Goal: Information Seeking & Learning: Learn about a topic

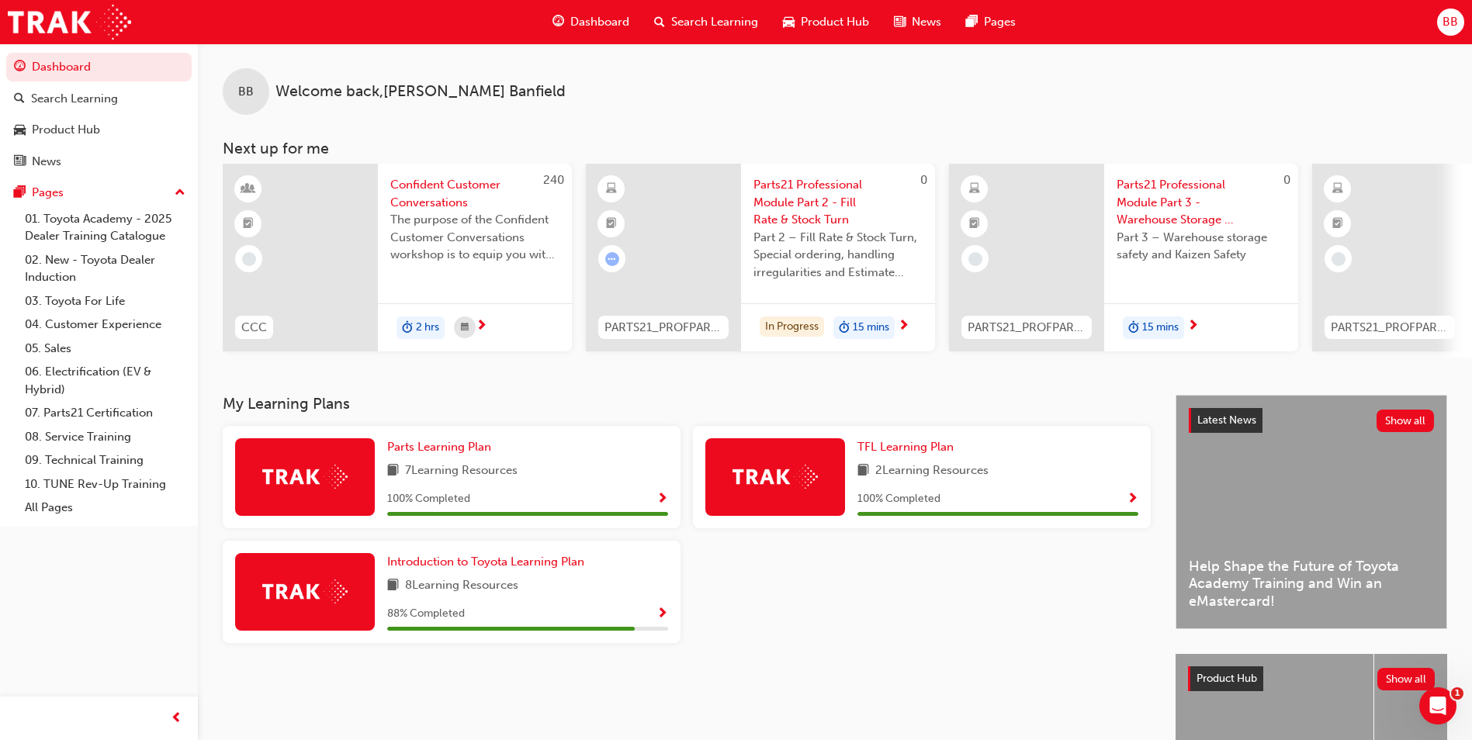
click at [808, 219] on span "Parts21 Professional Module Part 2 - Fill Rate & Stock Turn" at bounding box center [837, 202] width 169 height 53
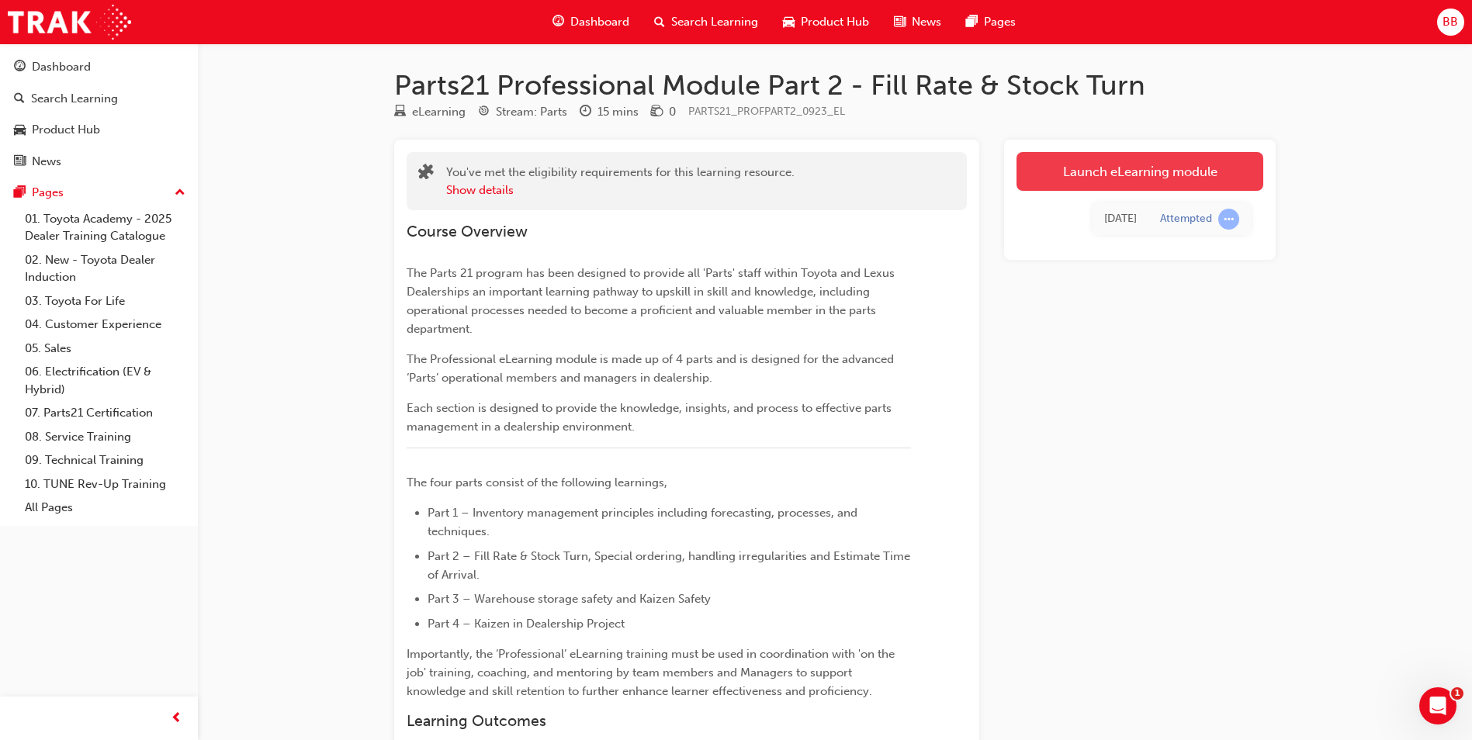
click at [1076, 172] on link "Launch eLearning module" at bounding box center [1139, 171] width 247 height 39
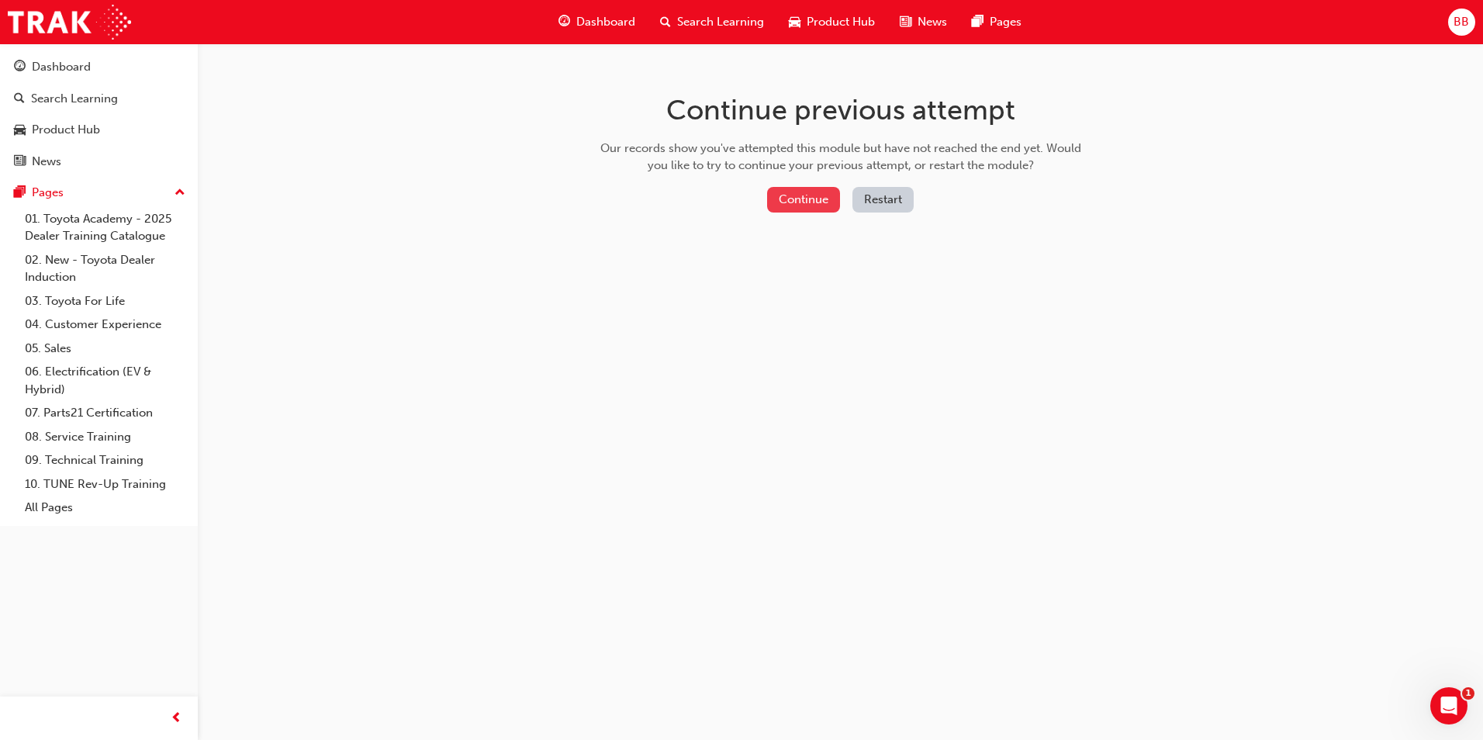
click at [832, 200] on button "Continue" at bounding box center [803, 200] width 73 height 26
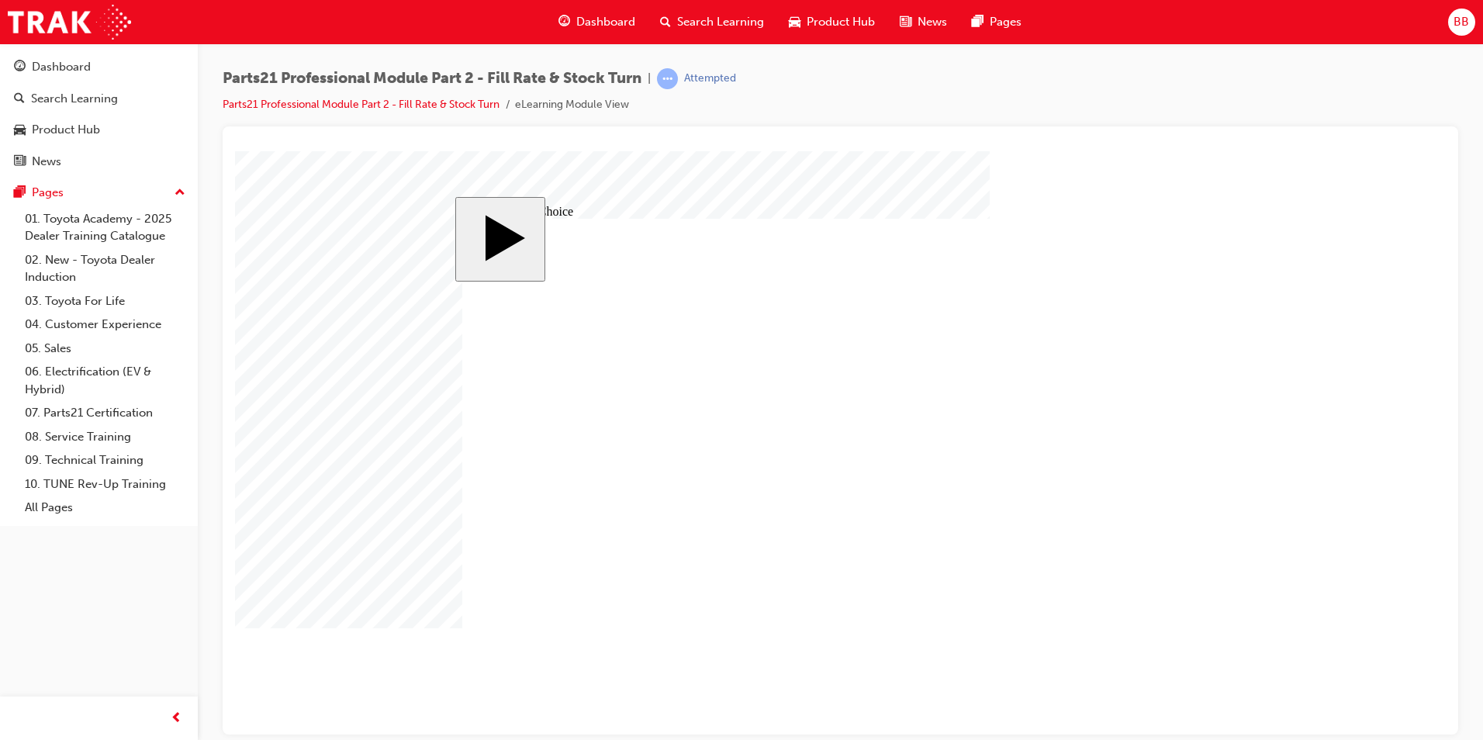
radio input "true"
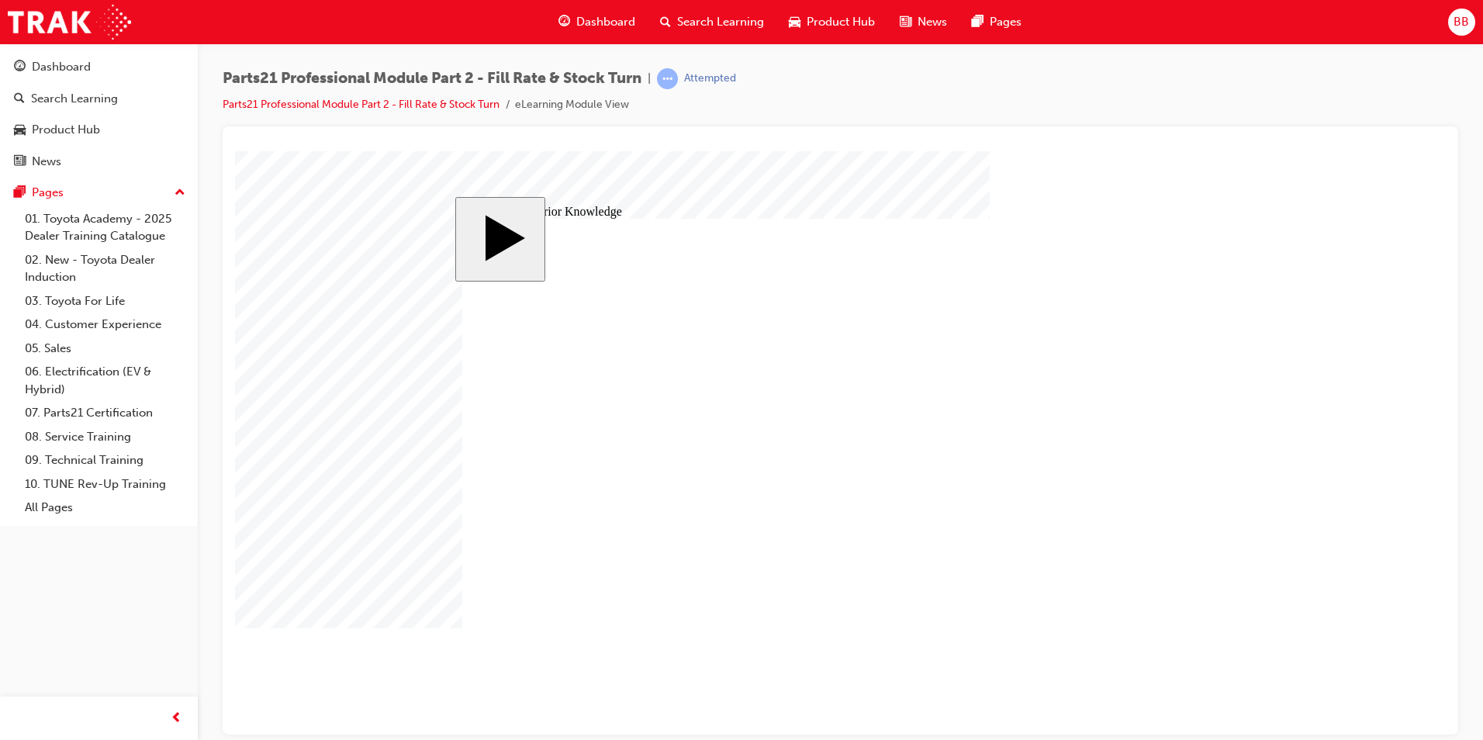
click at [1300, 498] on body "Dealer Workshop Dealer Workshop Workshop In some cases when stock is available …" at bounding box center [840, 442] width 1211 height 583
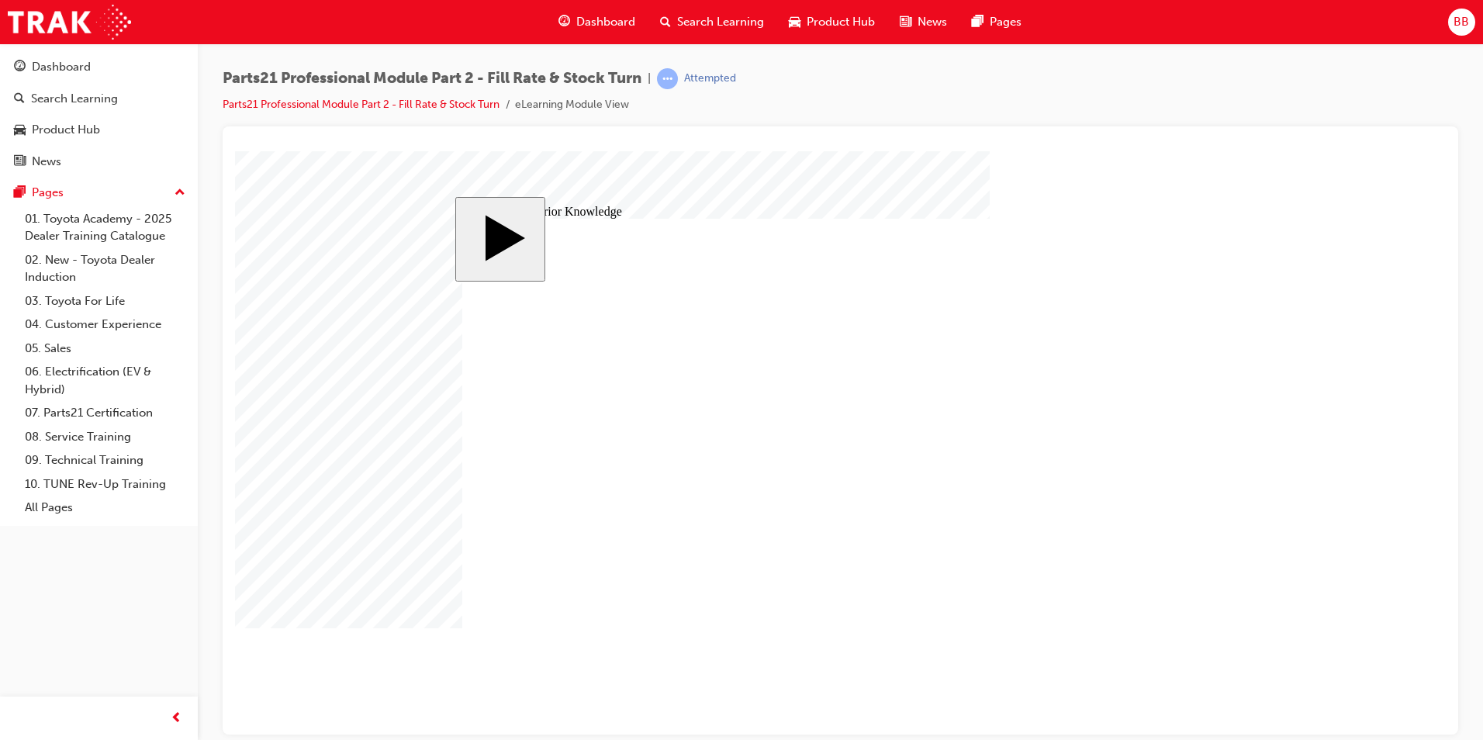
type input "8"
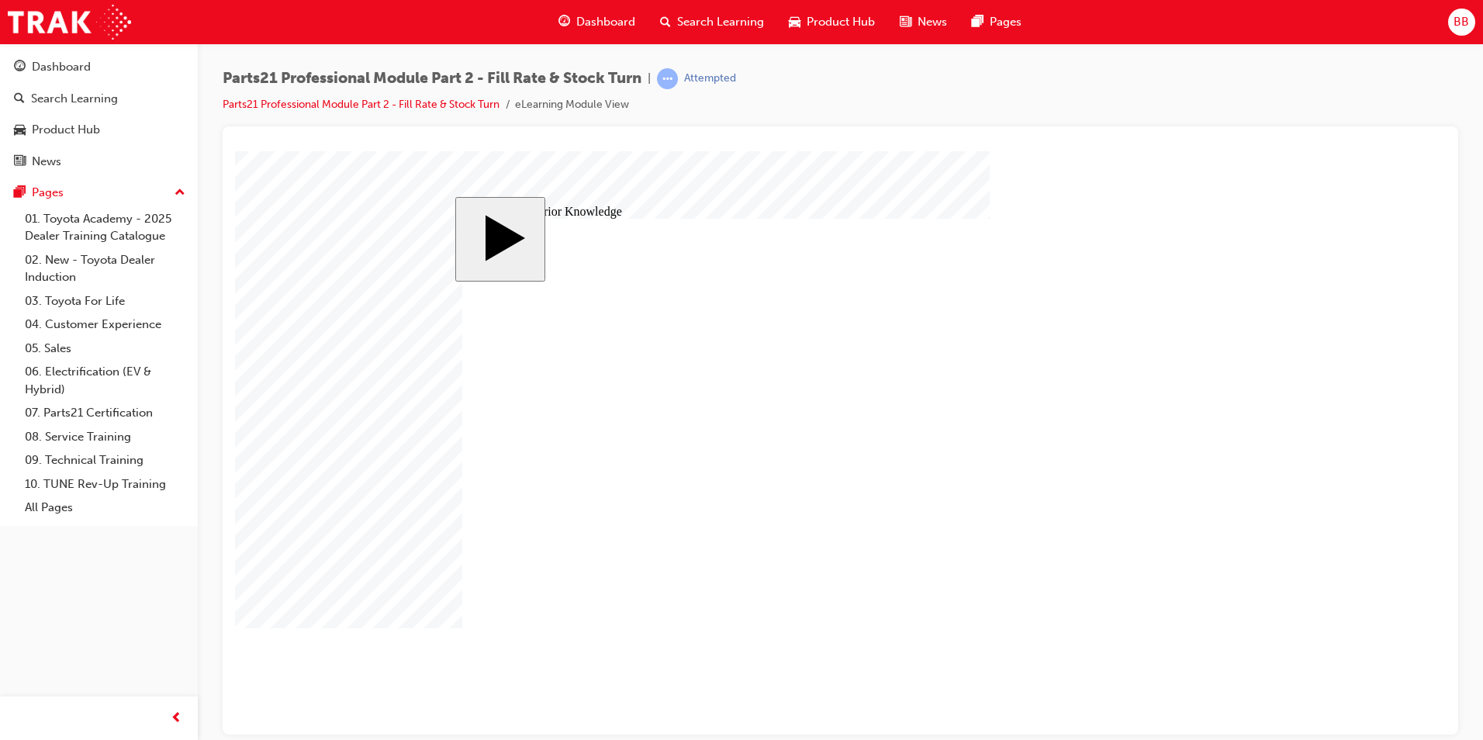
drag, startPoint x: 527, startPoint y: 394, endPoint x: 1156, endPoint y: 501, distance: 638.3
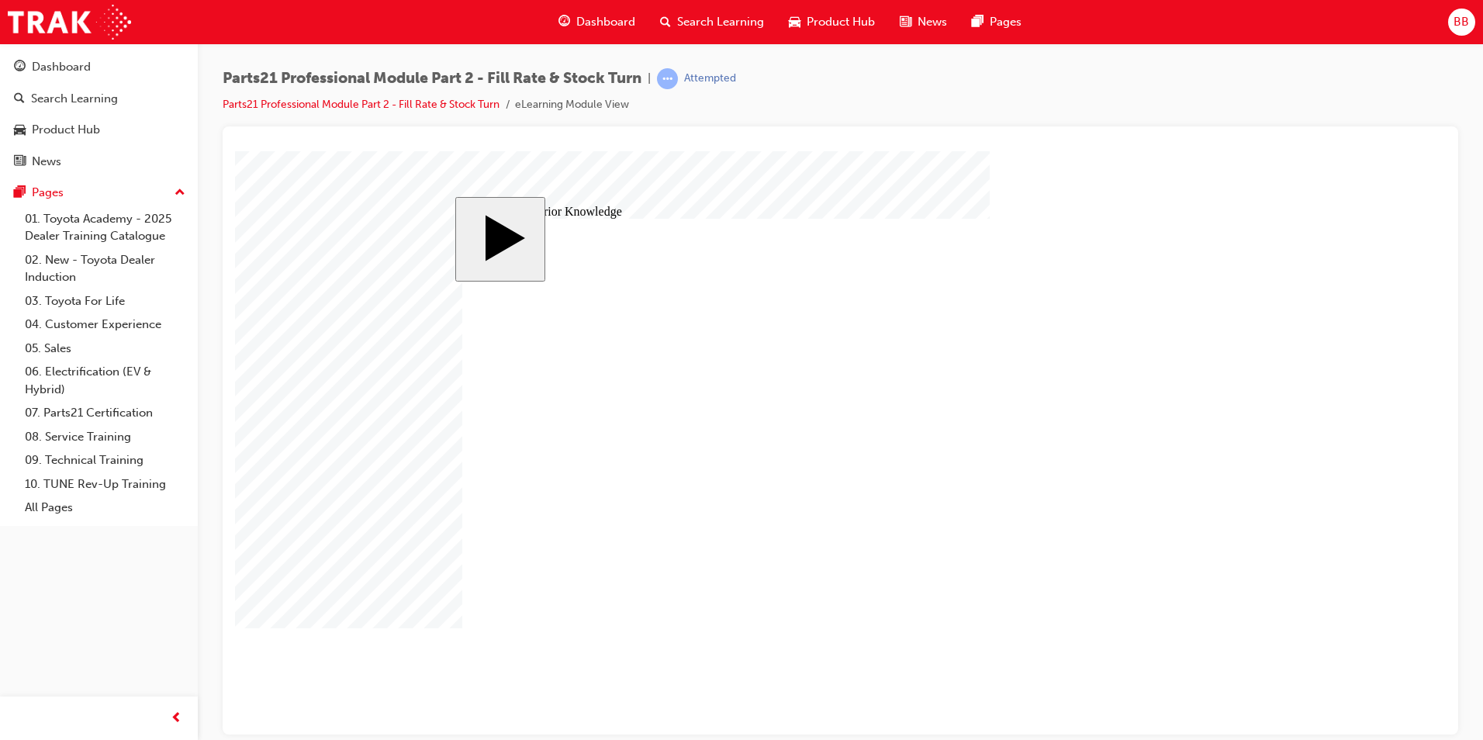
drag, startPoint x: 521, startPoint y: 537, endPoint x: 1145, endPoint y: 575, distance: 625.7
drag, startPoint x: 535, startPoint y: 469, endPoint x: 1164, endPoint y: 409, distance: 632.1
drag, startPoint x: 1169, startPoint y: 560, endPoint x: 1176, endPoint y: 499, distance: 61.7
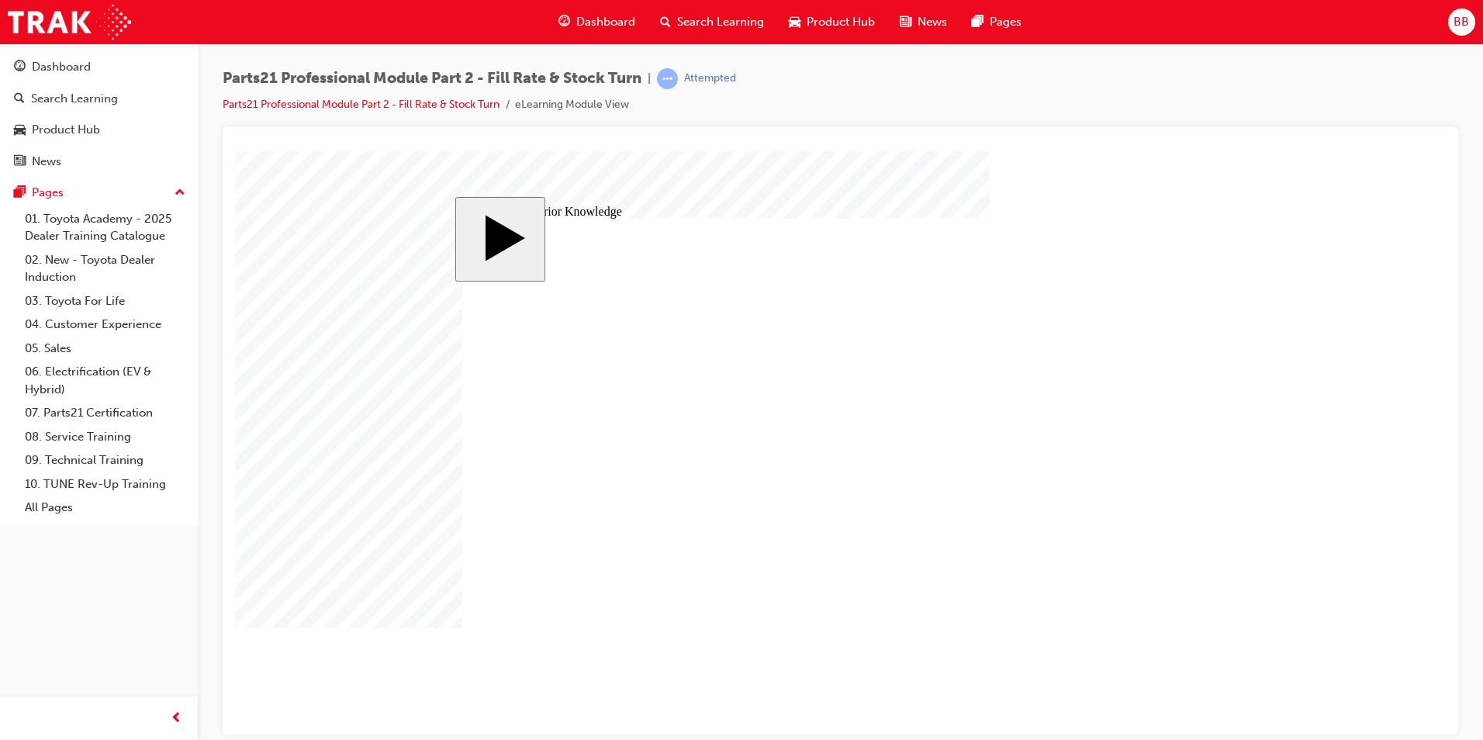
drag, startPoint x: 520, startPoint y: 390, endPoint x: 1168, endPoint y: 570, distance: 672.4
drag, startPoint x: 826, startPoint y: 482, endPoint x: 1089, endPoint y: 431, distance: 267.2
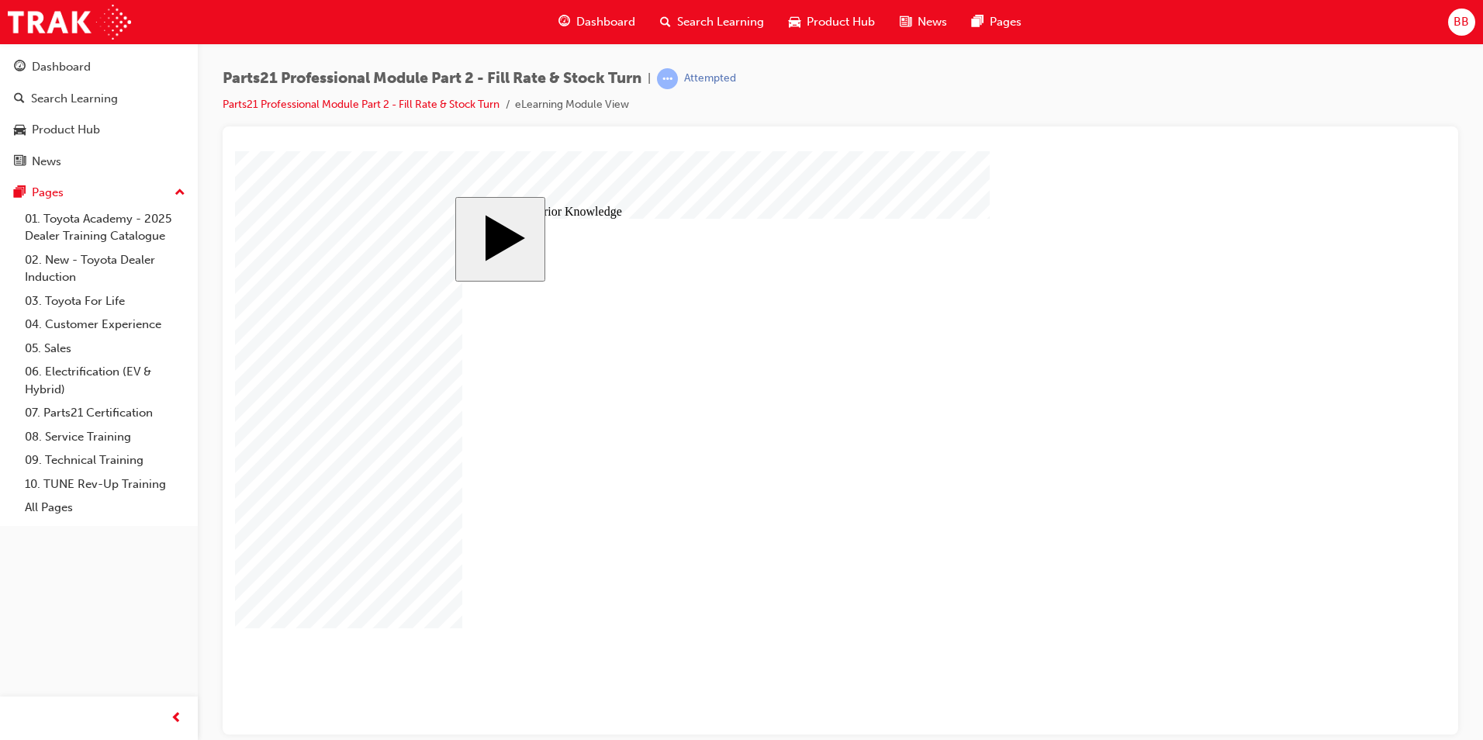
drag, startPoint x: 1158, startPoint y: 452, endPoint x: 1158, endPoint y: 402, distance: 49.7
drag, startPoint x: 726, startPoint y: 479, endPoint x: 1162, endPoint y: 486, distance: 436.1
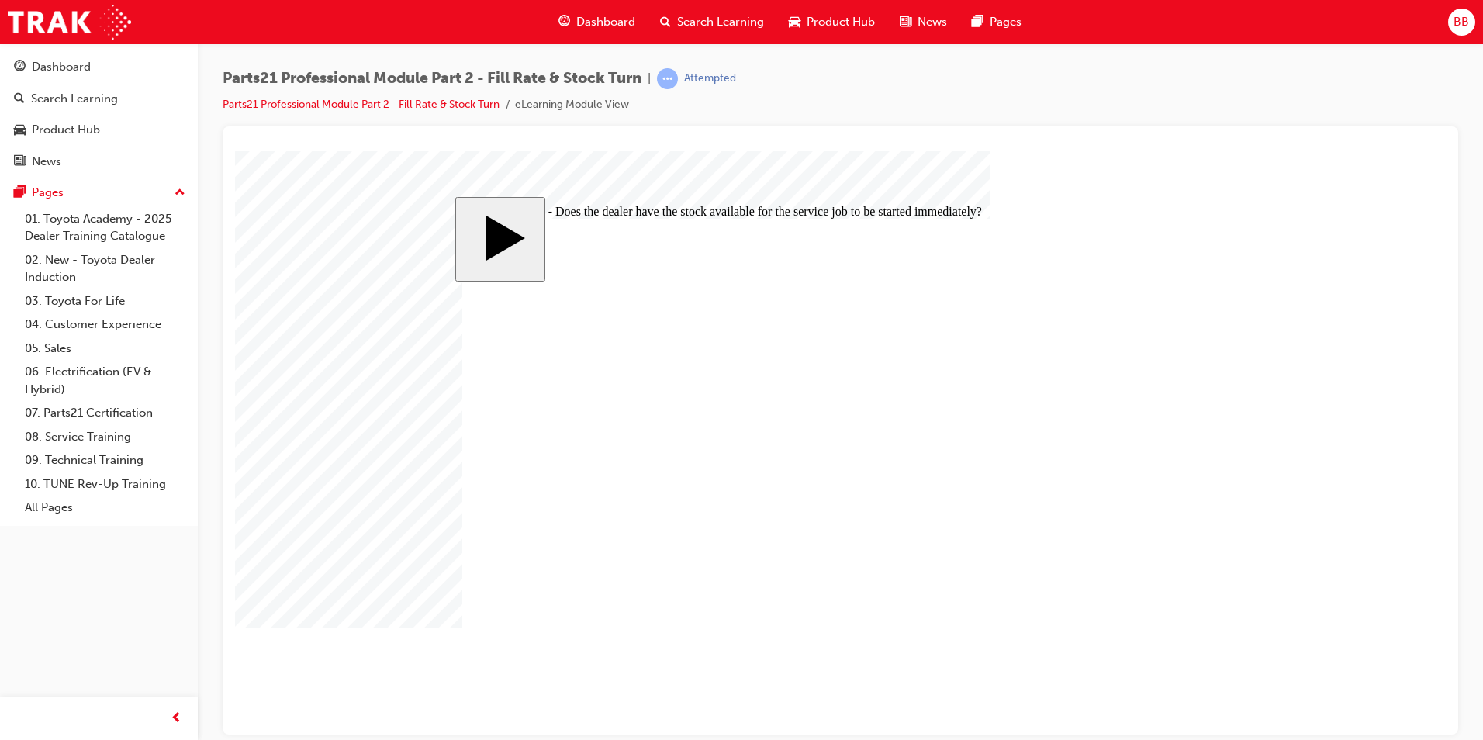
radio input "true"
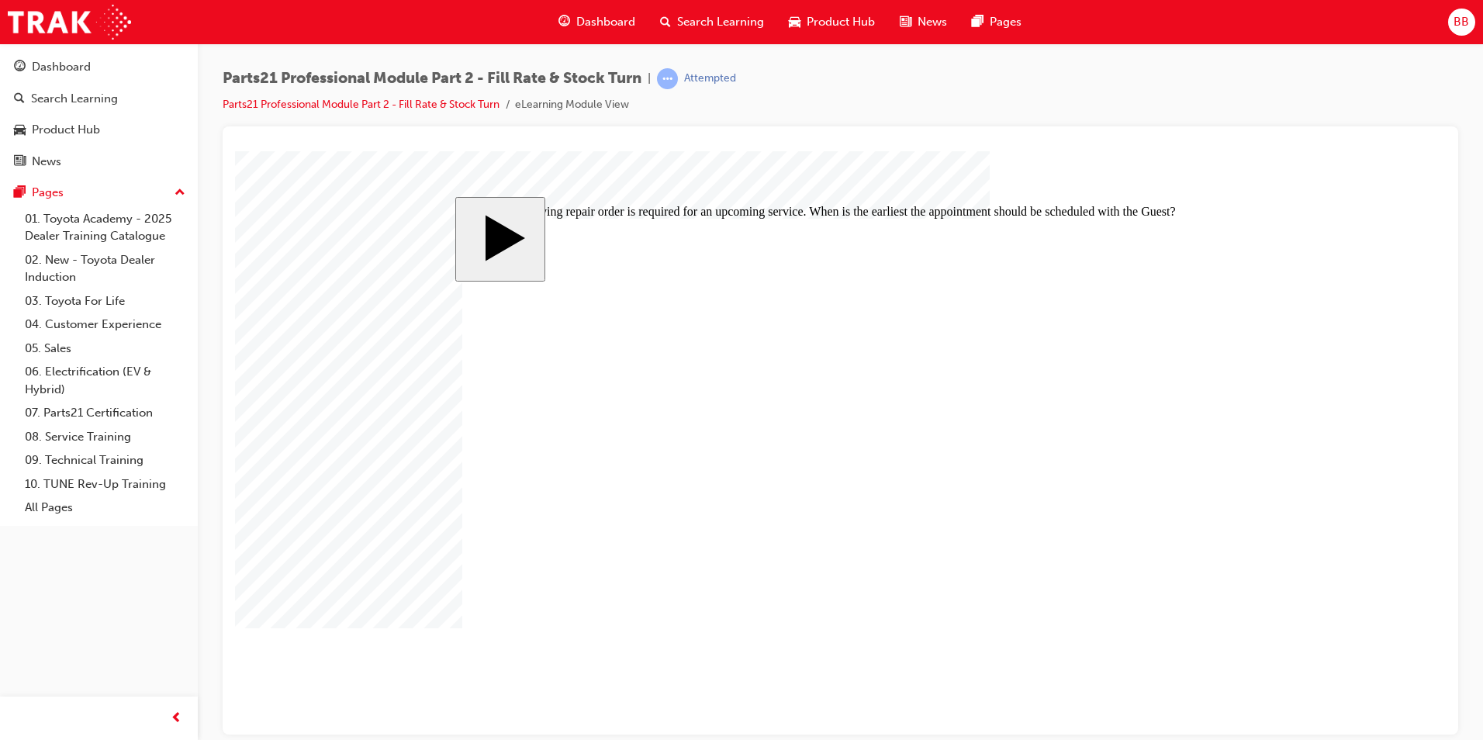
radio input "true"
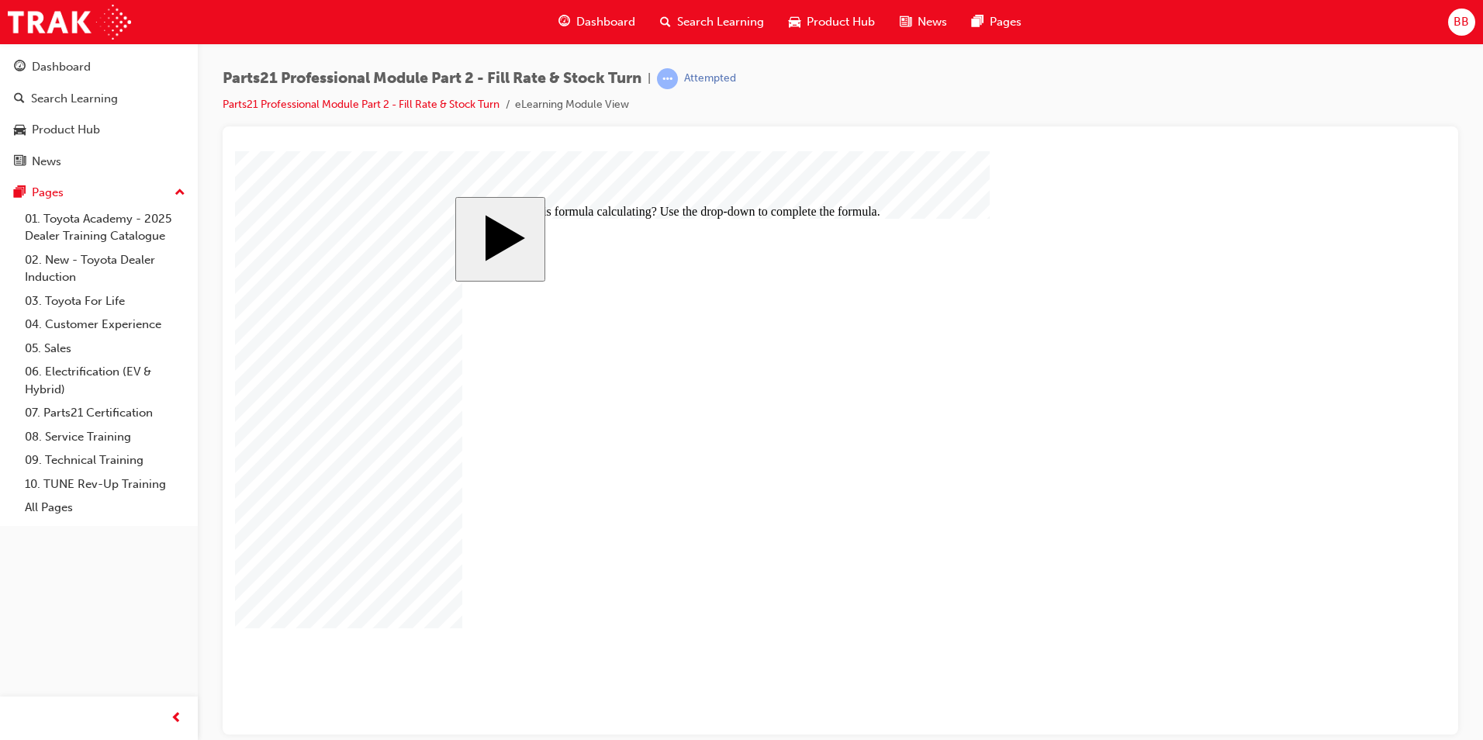
drag, startPoint x: 599, startPoint y: 500, endPoint x: 508, endPoint y: 498, distance: 90.8
type input "5"
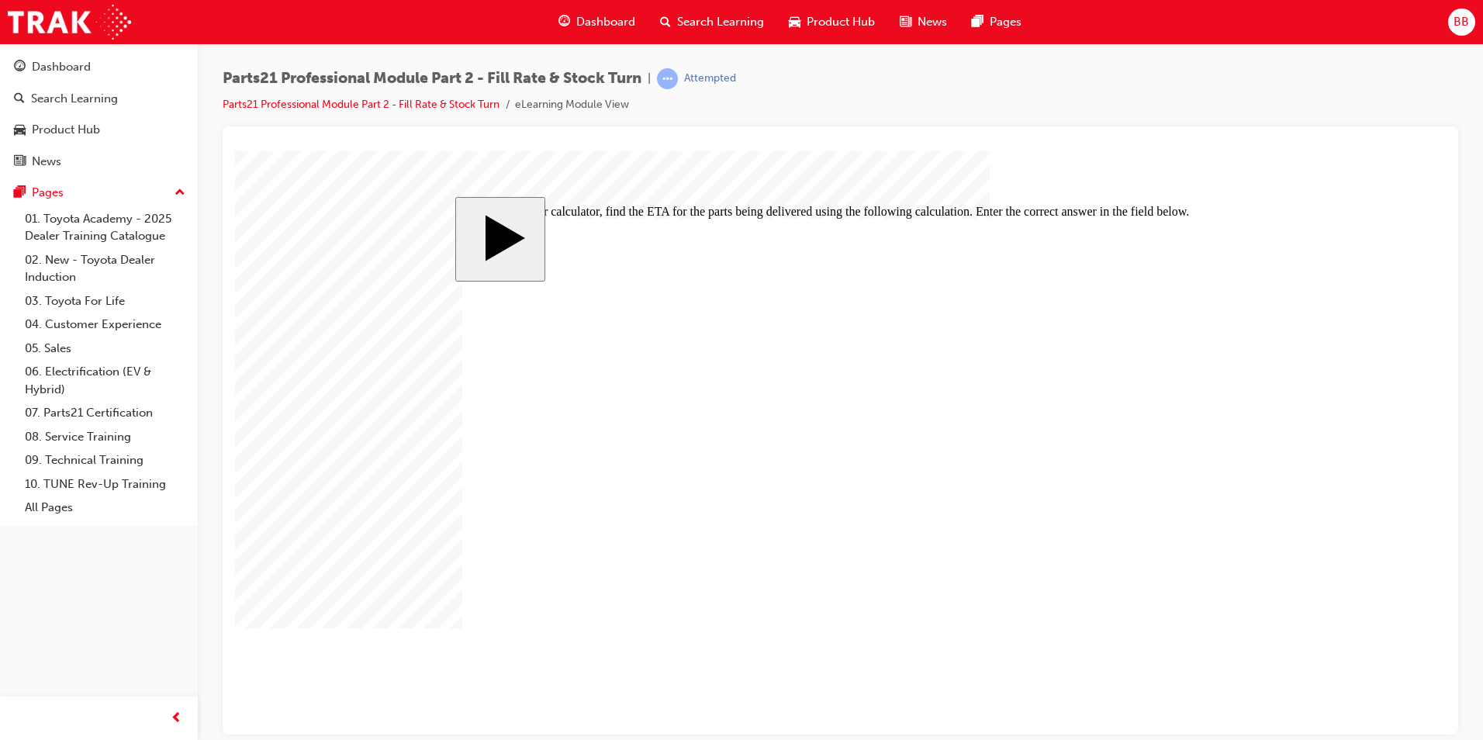
type input "50"
drag, startPoint x: 591, startPoint y: 501, endPoint x: 488, endPoint y: 464, distance: 109.7
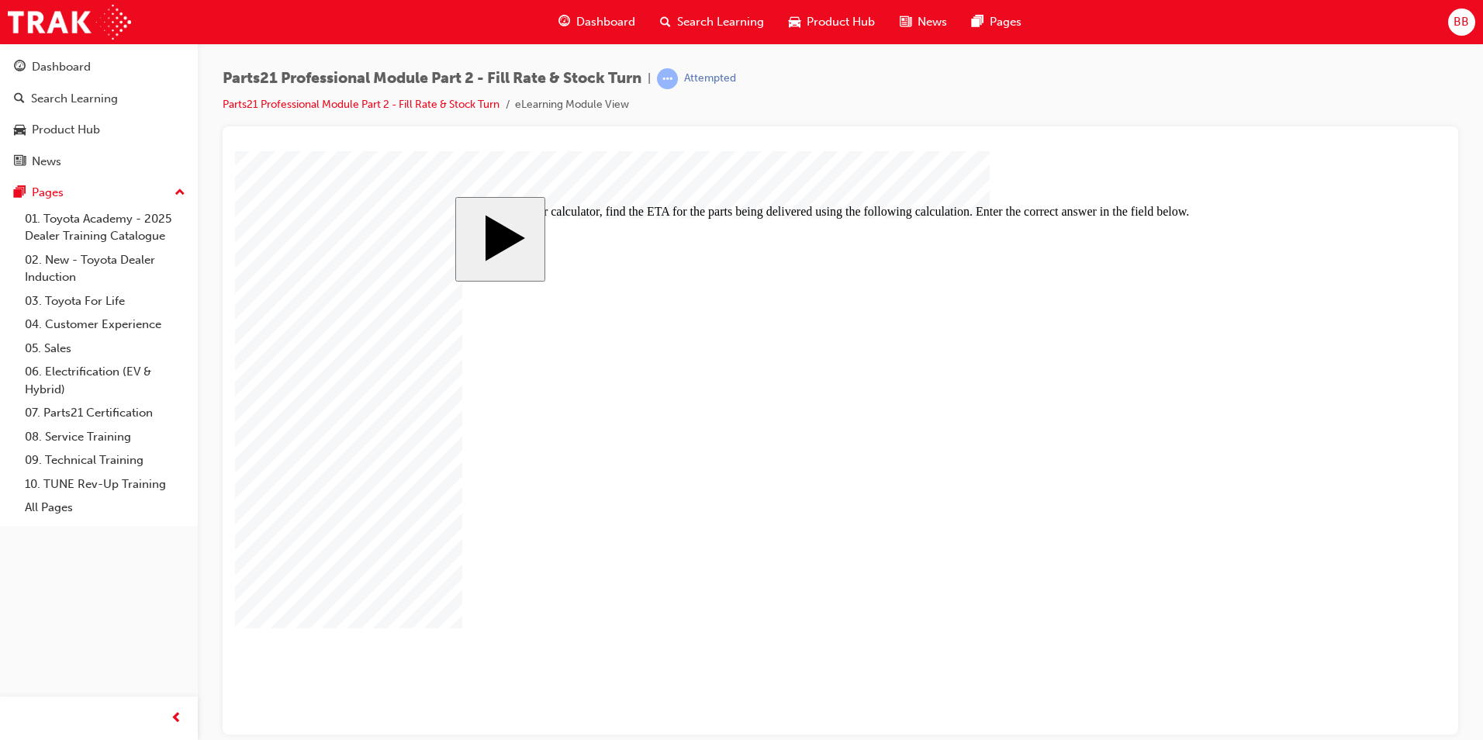
type input "5"
type input "6"
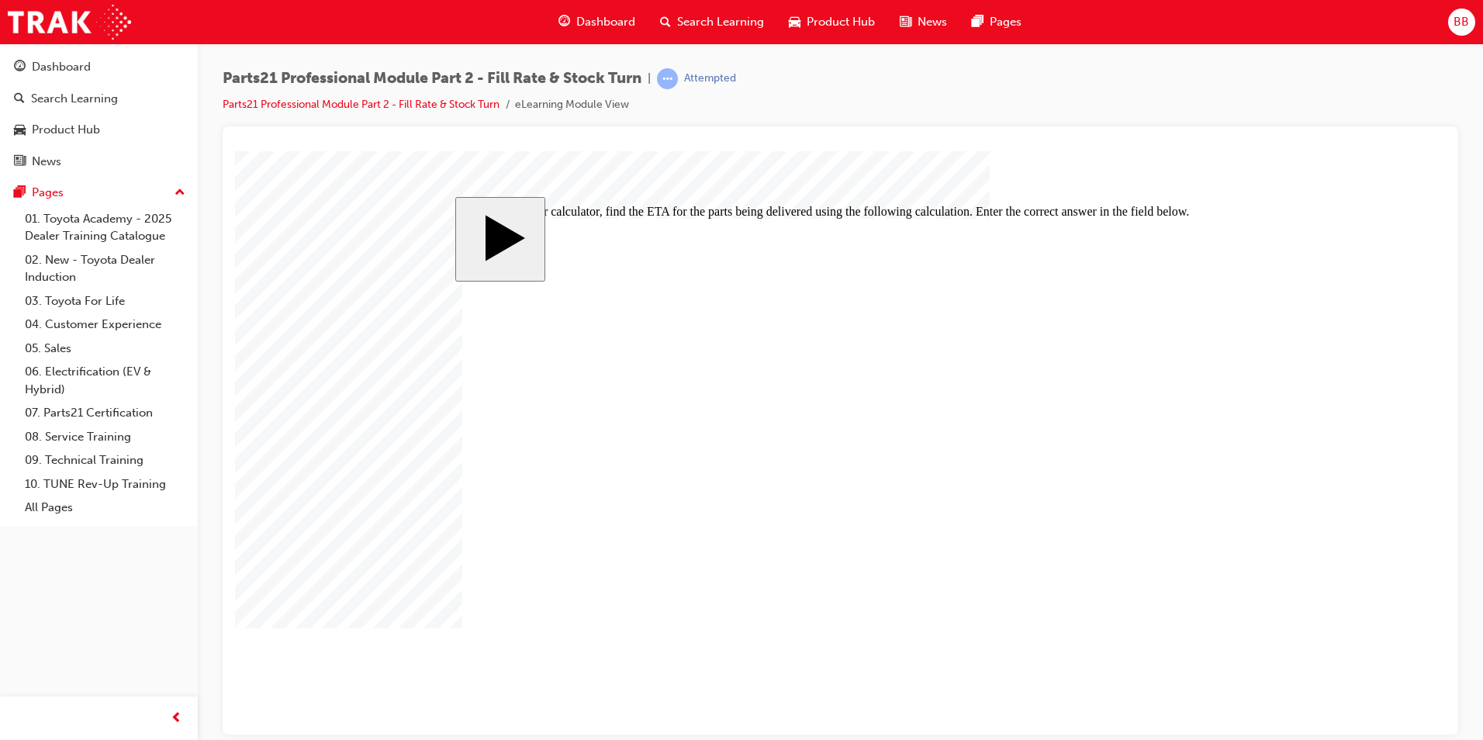
type input "60"
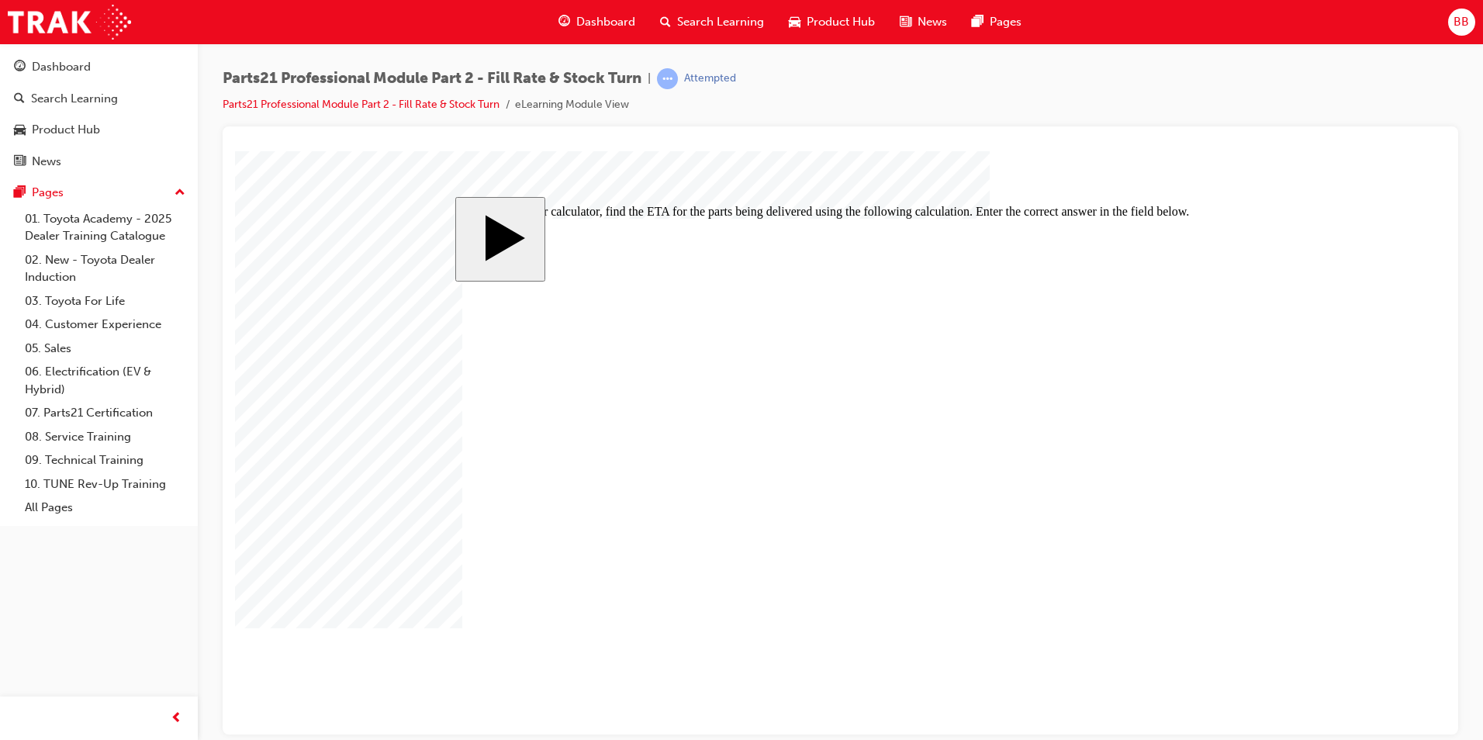
type input "60"
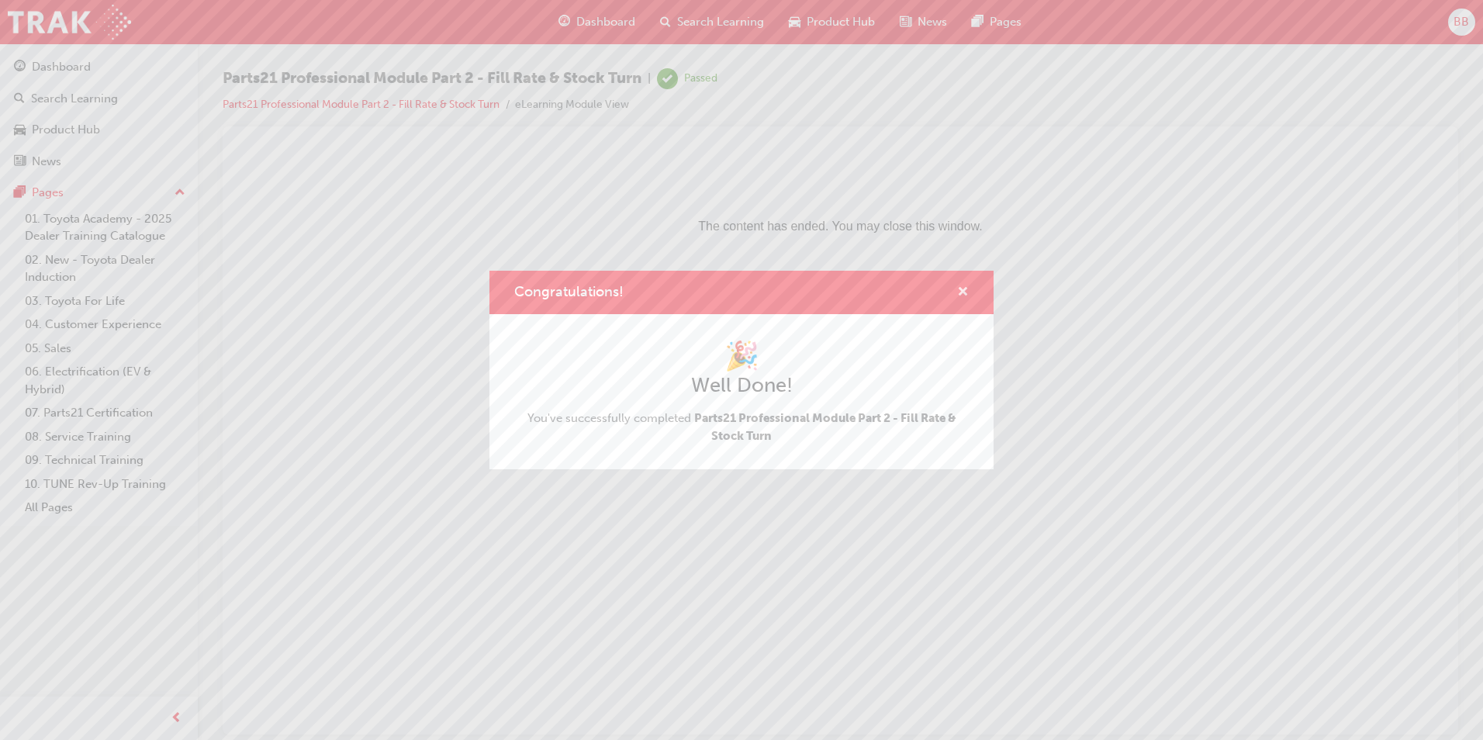
click at [967, 292] on span "cross-icon" at bounding box center [963, 293] width 12 height 14
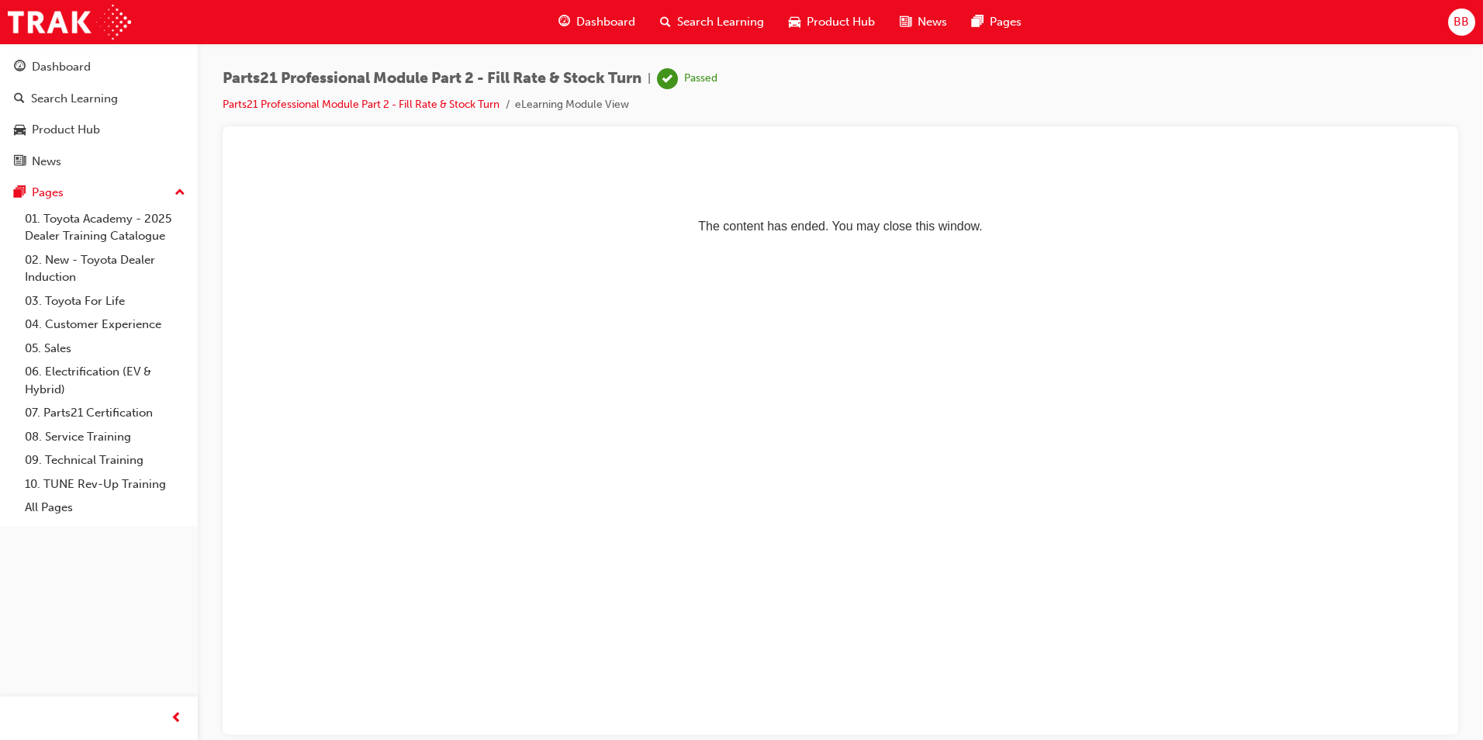
click at [780, 245] on html "The content has ended. You may close this window." at bounding box center [840, 198] width 1211 height 95
click at [108, 64] on div "Dashboard" at bounding box center [99, 66] width 170 height 19
